Goal: Task Accomplishment & Management: Use online tool/utility

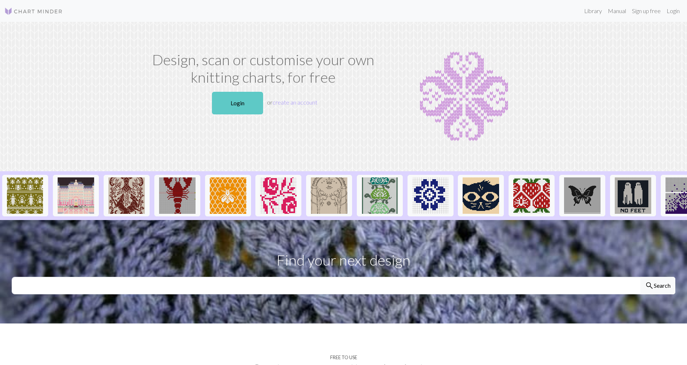
click at [236, 102] on link "Login" at bounding box center [237, 103] width 51 height 23
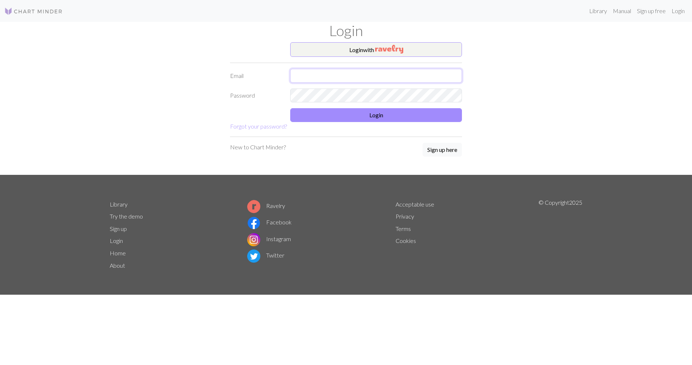
click at [301, 77] on input "text" at bounding box center [376, 76] width 172 height 14
type input "[EMAIL_ADDRESS][DOMAIN_NAME]"
click at [354, 113] on button "Login" at bounding box center [376, 115] width 172 height 14
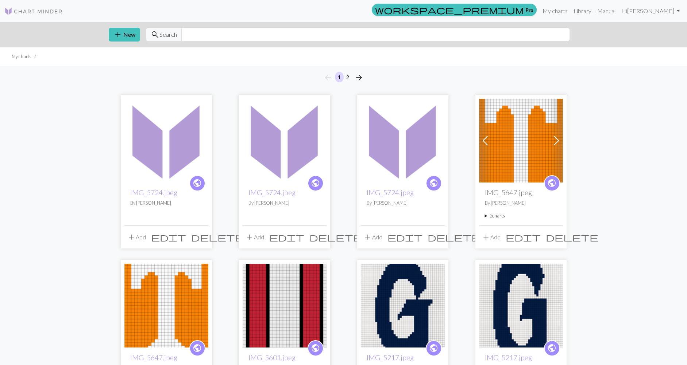
click at [167, 178] on img at bounding box center [166, 141] width 84 height 84
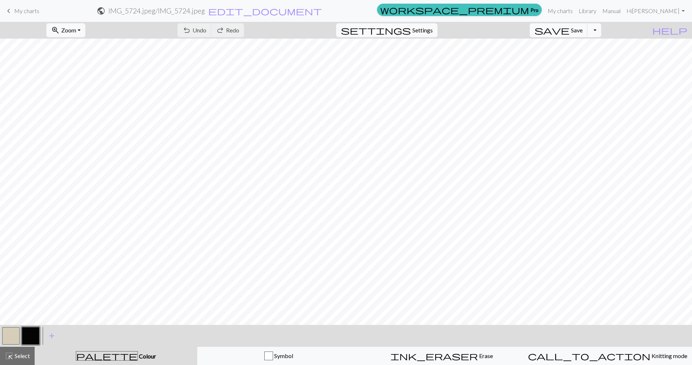
click at [11, 338] on button "button" at bounding box center [11, 337] width 18 height 18
click at [53, 336] on span "add" at bounding box center [51, 336] width 9 height 10
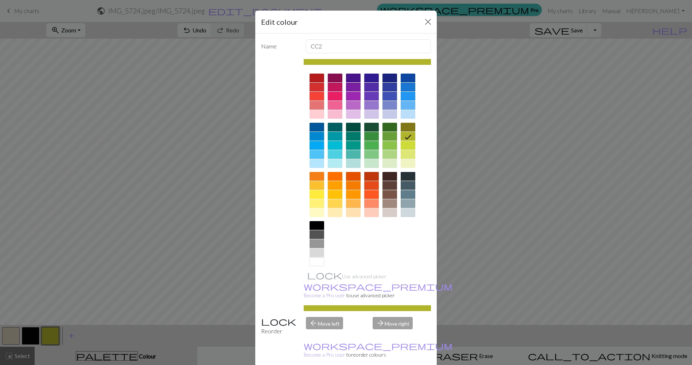
click at [315, 263] on div at bounding box center [317, 262] width 15 height 9
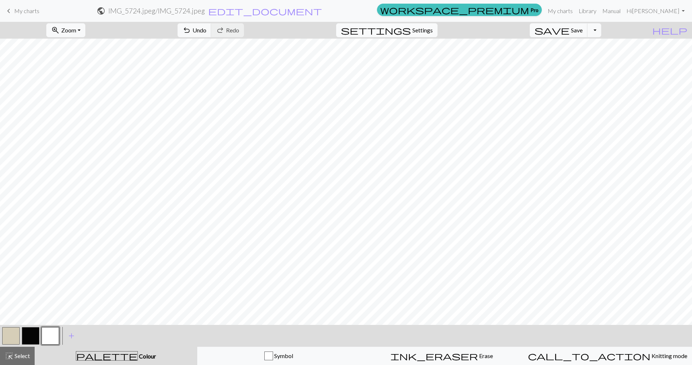
click at [433, 30] on span "Settings" at bounding box center [423, 30] width 20 height 9
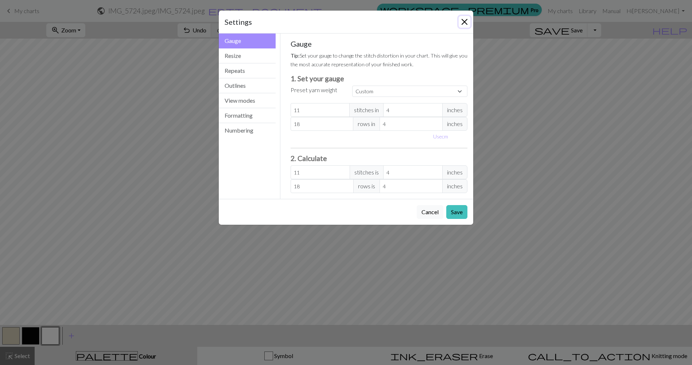
click at [464, 20] on button "Close" at bounding box center [465, 22] width 12 height 12
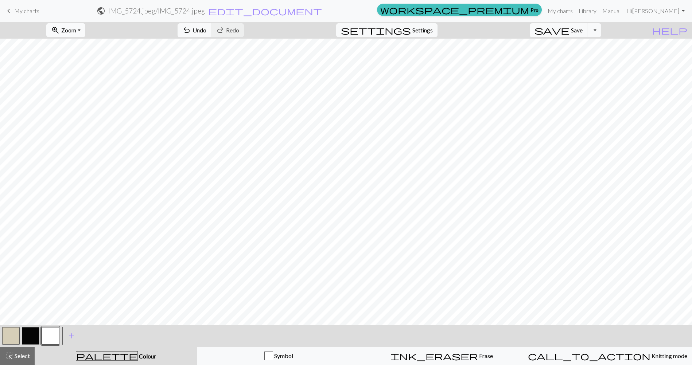
click at [85, 31] on button "zoom_in Zoom Zoom" at bounding box center [65, 30] width 39 height 14
click at [82, 44] on button "Fit all" at bounding box center [76, 46] width 58 height 12
click at [249, 28] on div "undo Undo Undo redo Redo Redo" at bounding box center [210, 30] width 77 height 17
click at [206, 28] on span "Undo" at bounding box center [200, 30] width 14 height 7
click at [25, 356] on span "Select" at bounding box center [21, 356] width 16 height 7
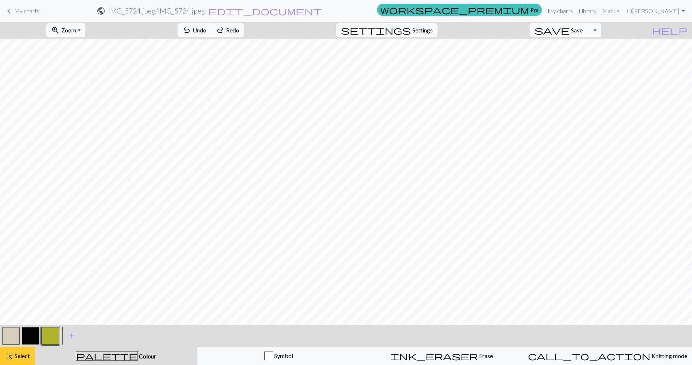
click at [25, 356] on span "Select" at bounding box center [21, 356] width 16 height 7
click at [110, 355] on span "palette" at bounding box center [106, 356] width 61 height 10
click at [69, 334] on span "add" at bounding box center [71, 336] width 9 height 10
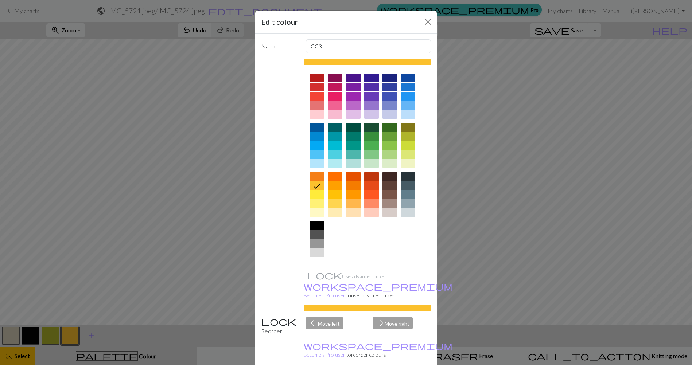
click at [316, 264] on div at bounding box center [317, 262] width 15 height 9
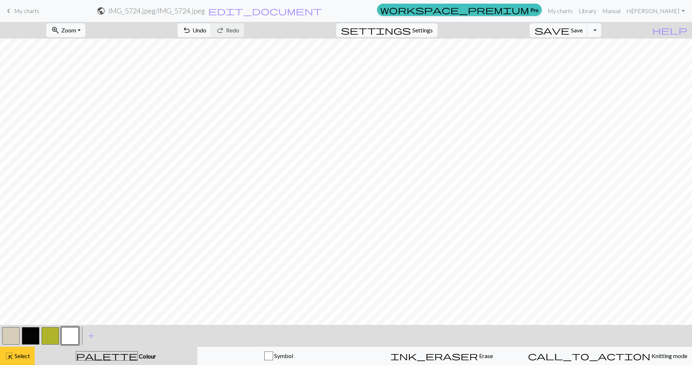
click at [24, 357] on span "Select" at bounding box center [21, 356] width 16 height 7
click at [27, 354] on span "Select" at bounding box center [21, 356] width 16 height 7
click at [28, 353] on span "Select" at bounding box center [21, 356] width 16 height 7
